Goal: Information Seeking & Learning: Learn about a topic

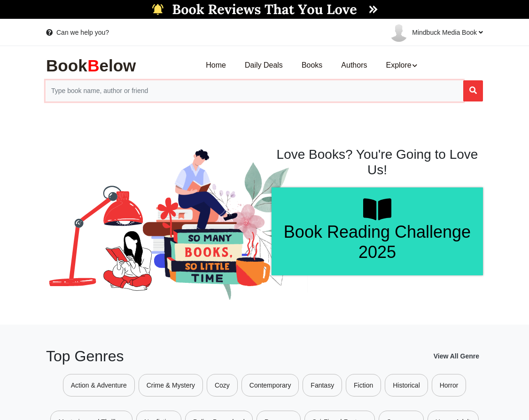
drag, startPoint x: 284, startPoint y: 84, endPoint x: 288, endPoint y: 90, distance: 7.2
click at [284, 84] on input "Search for Books" at bounding box center [255, 90] width 418 height 21
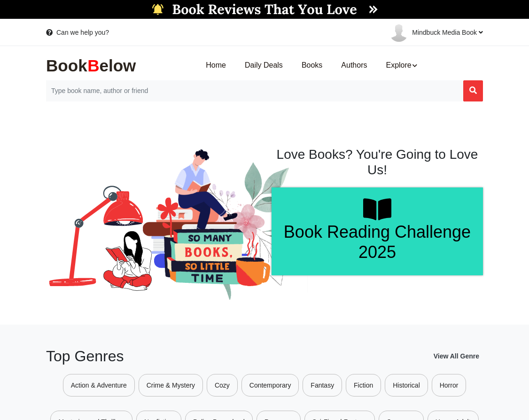
click at [264, 6] on img at bounding box center [265, 9] width 236 height 19
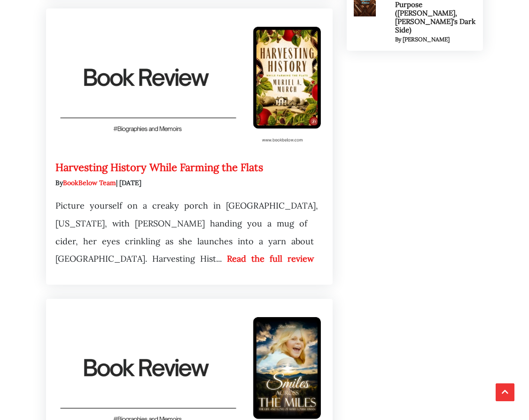
scroll to position [568, 0]
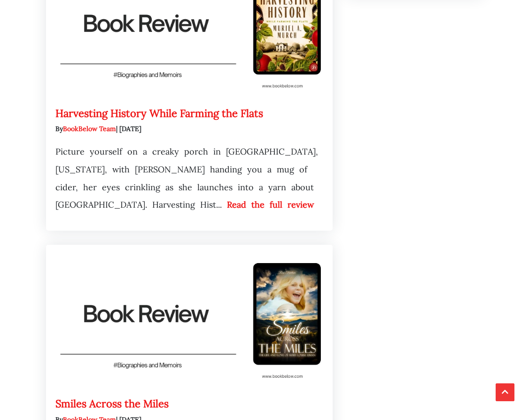
click at [207, 118] on link "Harvesting History While Farming the Flats" at bounding box center [159, 113] width 208 height 13
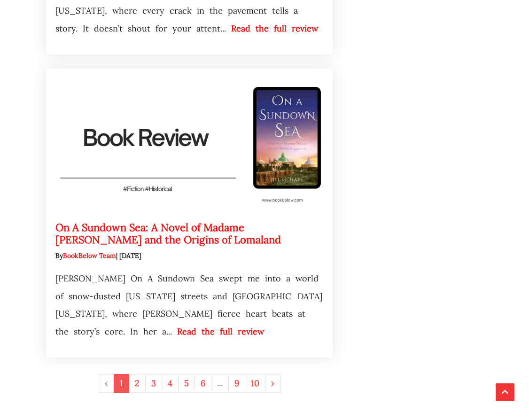
scroll to position [2806, 0]
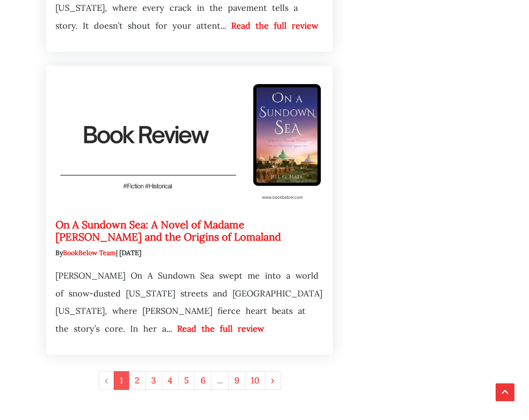
click at [172, 228] on link "On A Sundown Sea: A Novel of Madame Tingley and the Origins of Lomaland" at bounding box center [167, 230] width 225 height 25
click at [129, 388] on link "2" at bounding box center [137, 380] width 17 height 19
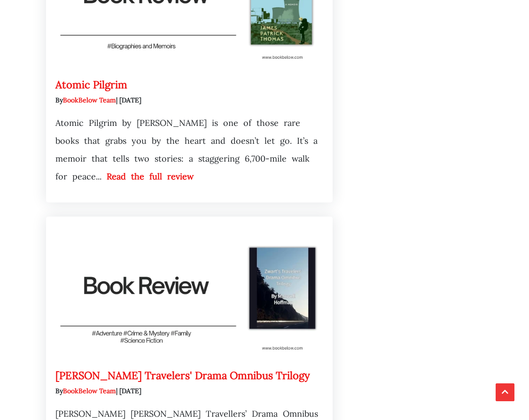
scroll to position [2192, 0]
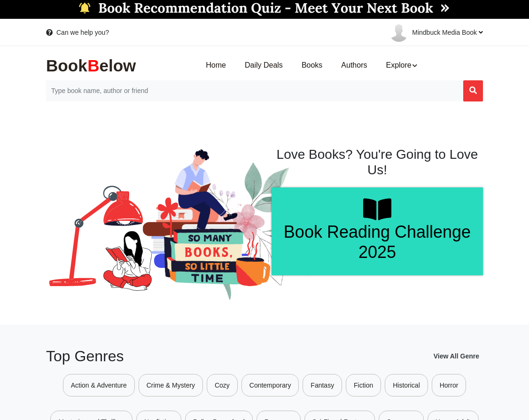
click at [251, 13] on img at bounding box center [265, 9] width 380 height 19
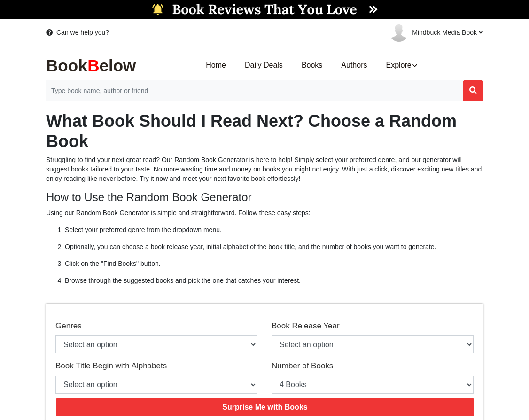
click at [218, 8] on img at bounding box center [265, 9] width 236 height 19
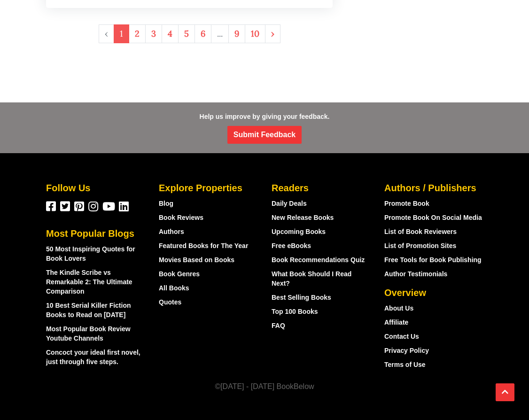
scroll to position [2976, 0]
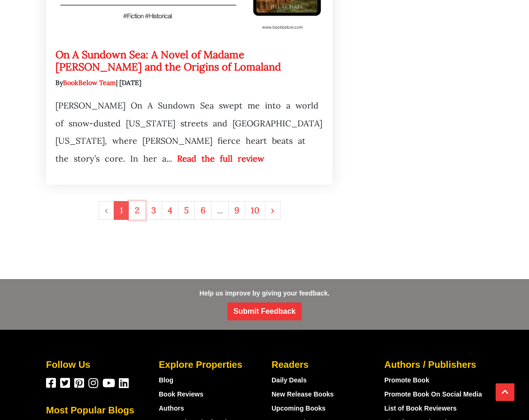
drag, startPoint x: 139, startPoint y: 206, endPoint x: 212, endPoint y: 187, distance: 76.1
click at [139, 206] on link "2" at bounding box center [137, 210] width 17 height 19
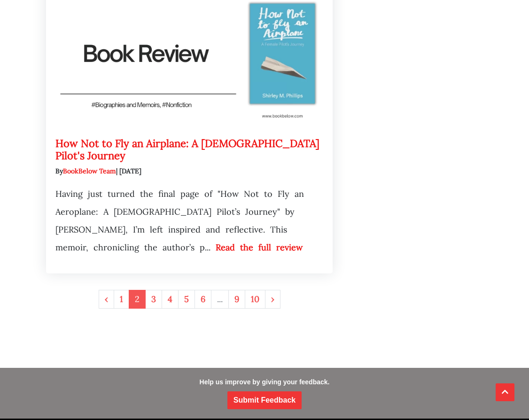
scroll to position [2978, 0]
